Goal: Task Accomplishment & Management: Manage account settings

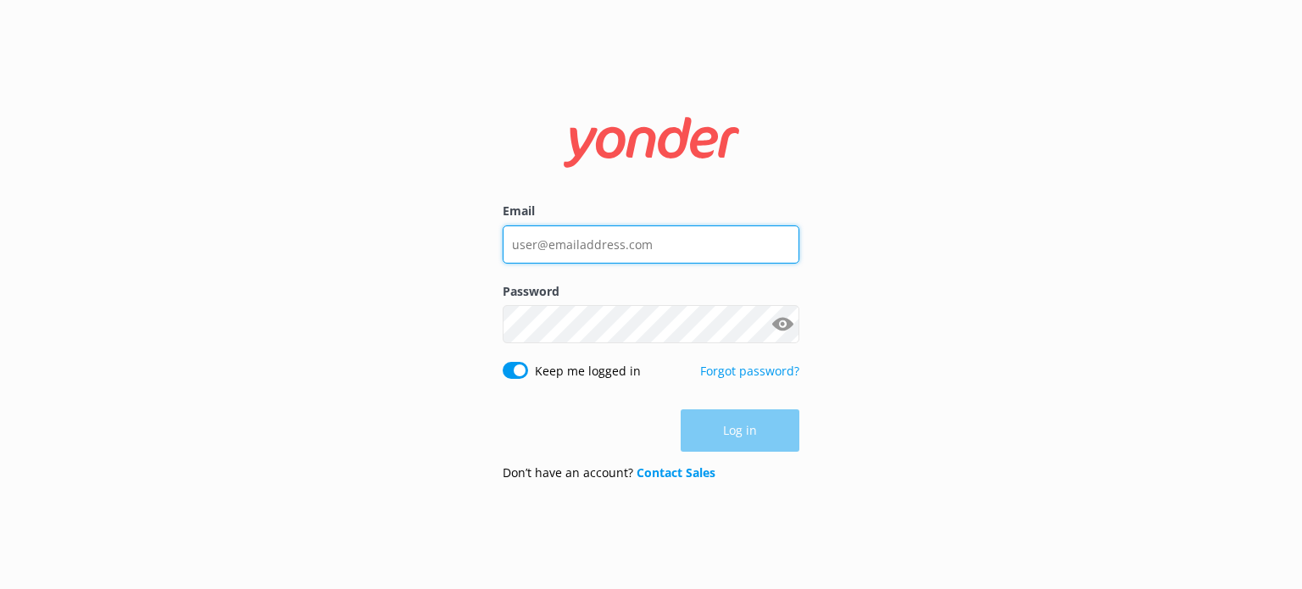
type input "[EMAIL_ADDRESS][DOMAIN_NAME]"
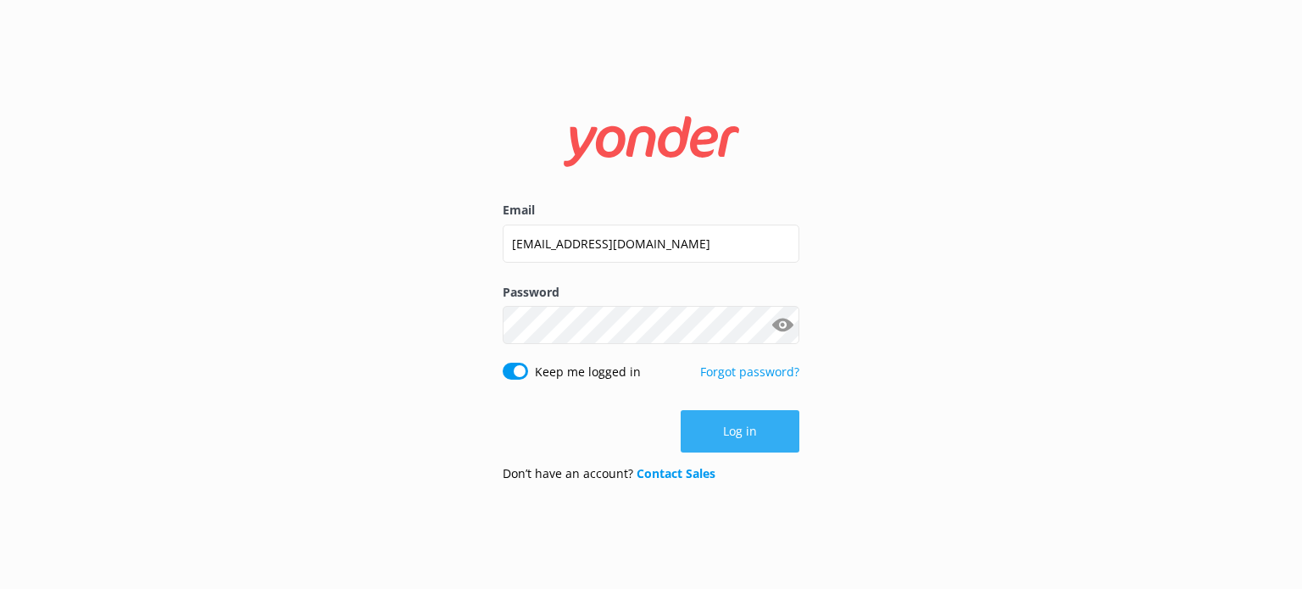
click at [741, 415] on button "Log in" at bounding box center [740, 431] width 119 height 42
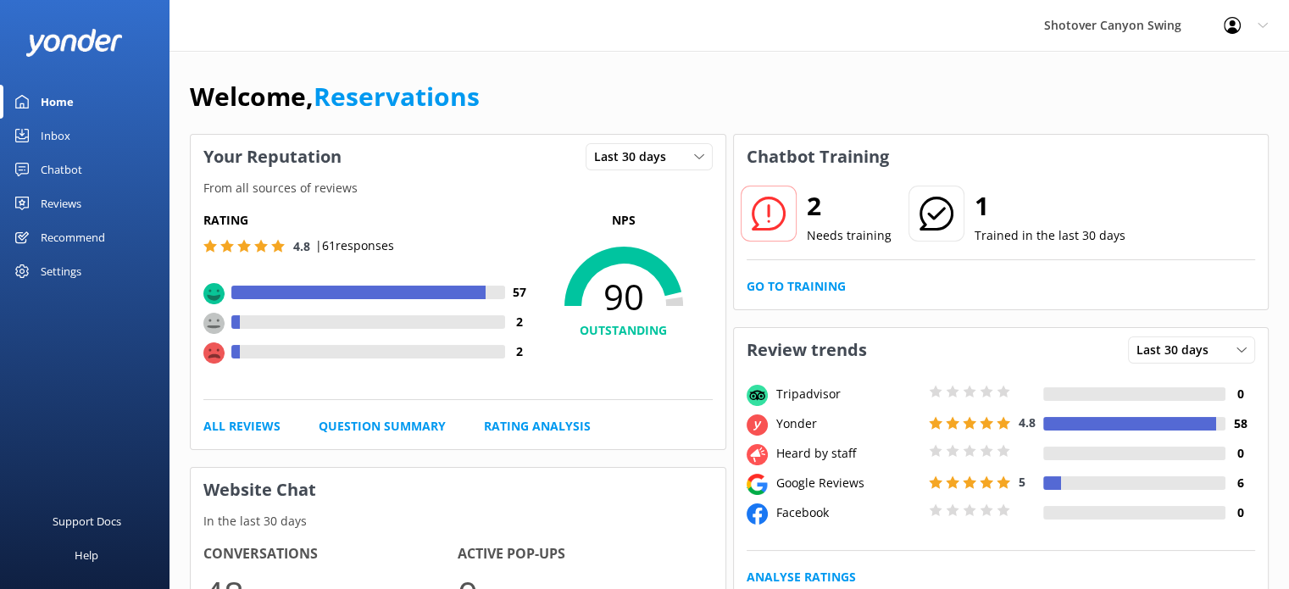
click at [52, 198] on div "Reviews" at bounding box center [61, 204] width 41 height 34
